Goal: Browse casually

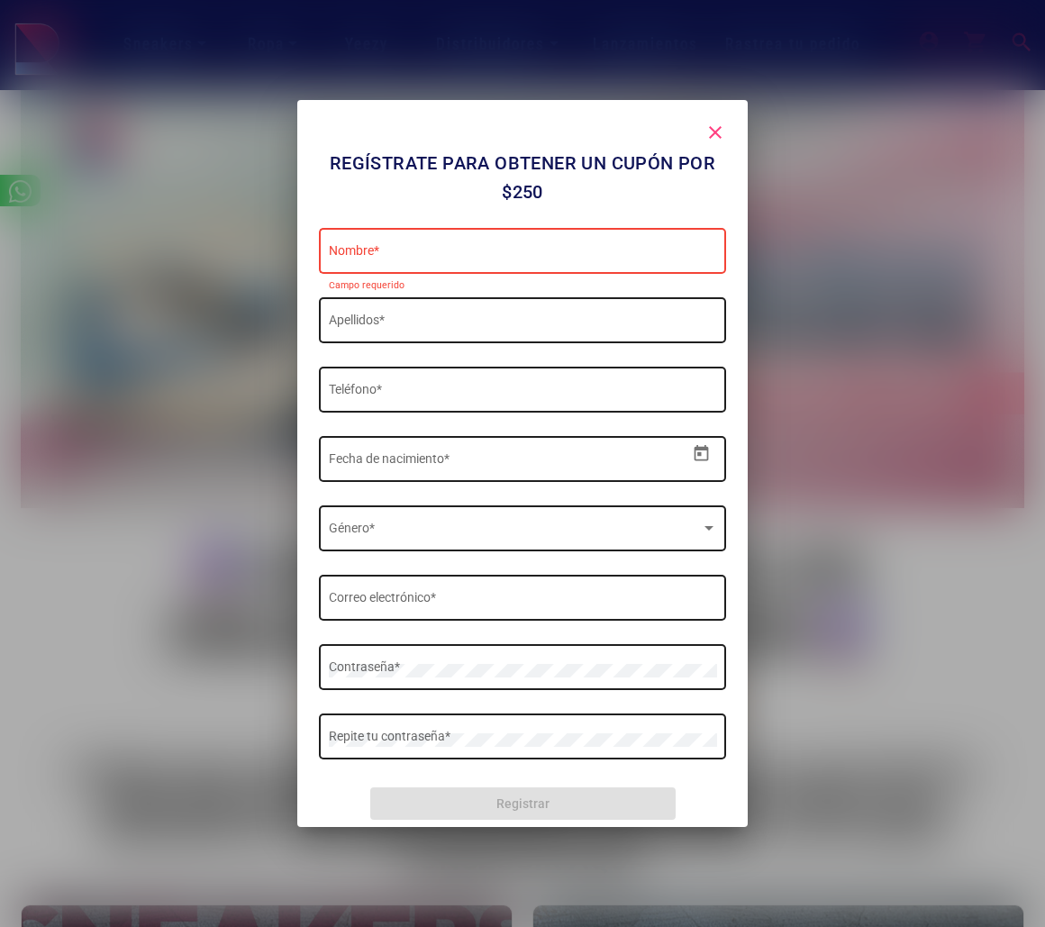
click at [716, 129] on mat-icon "close" at bounding box center [715, 133] width 22 height 22
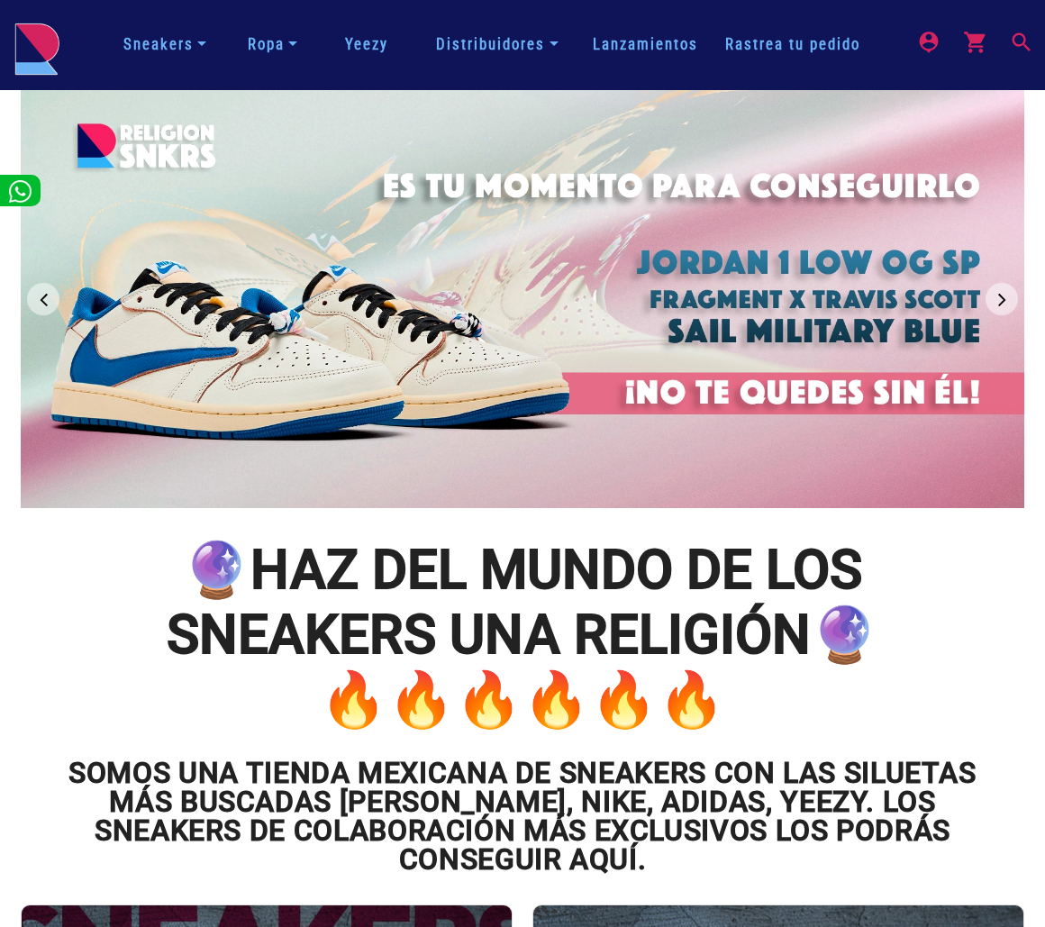
click at [425, 315] on div at bounding box center [522, 299] width 1003 height 418
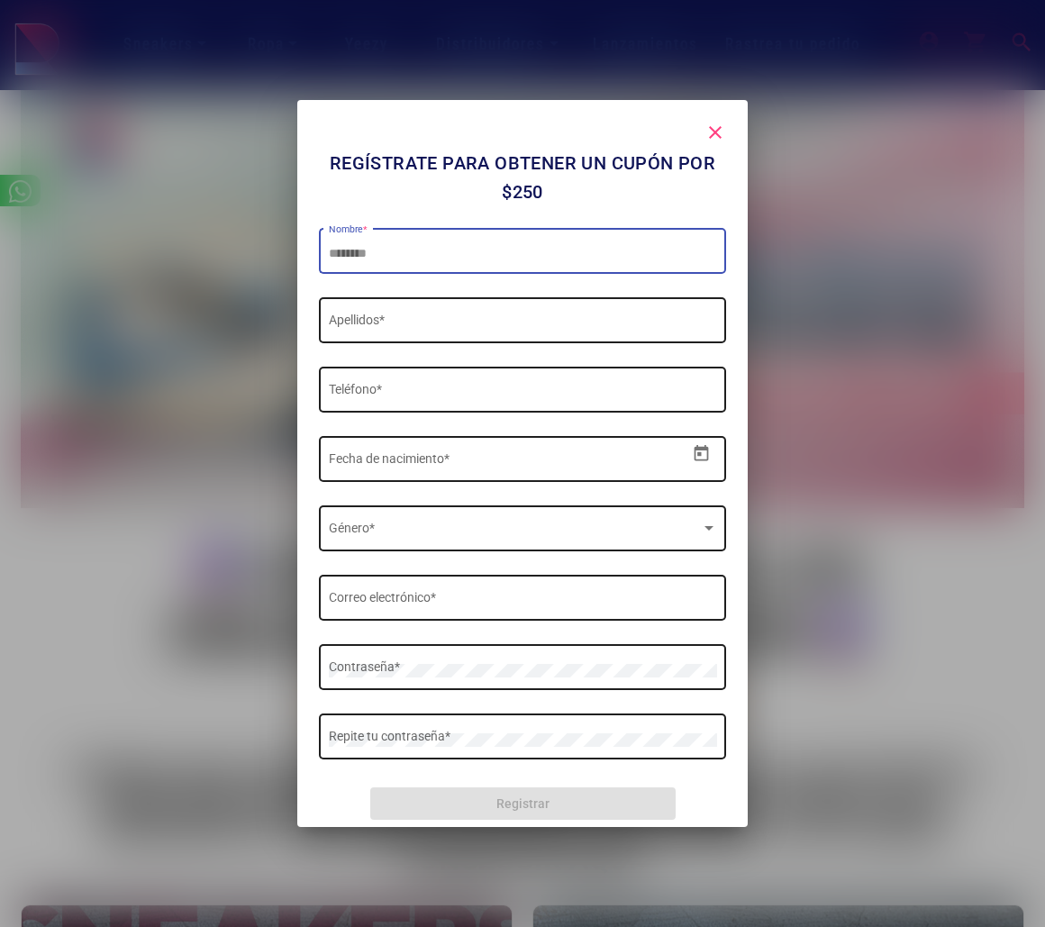
click at [718, 123] on mat-icon "close" at bounding box center [715, 133] width 22 height 22
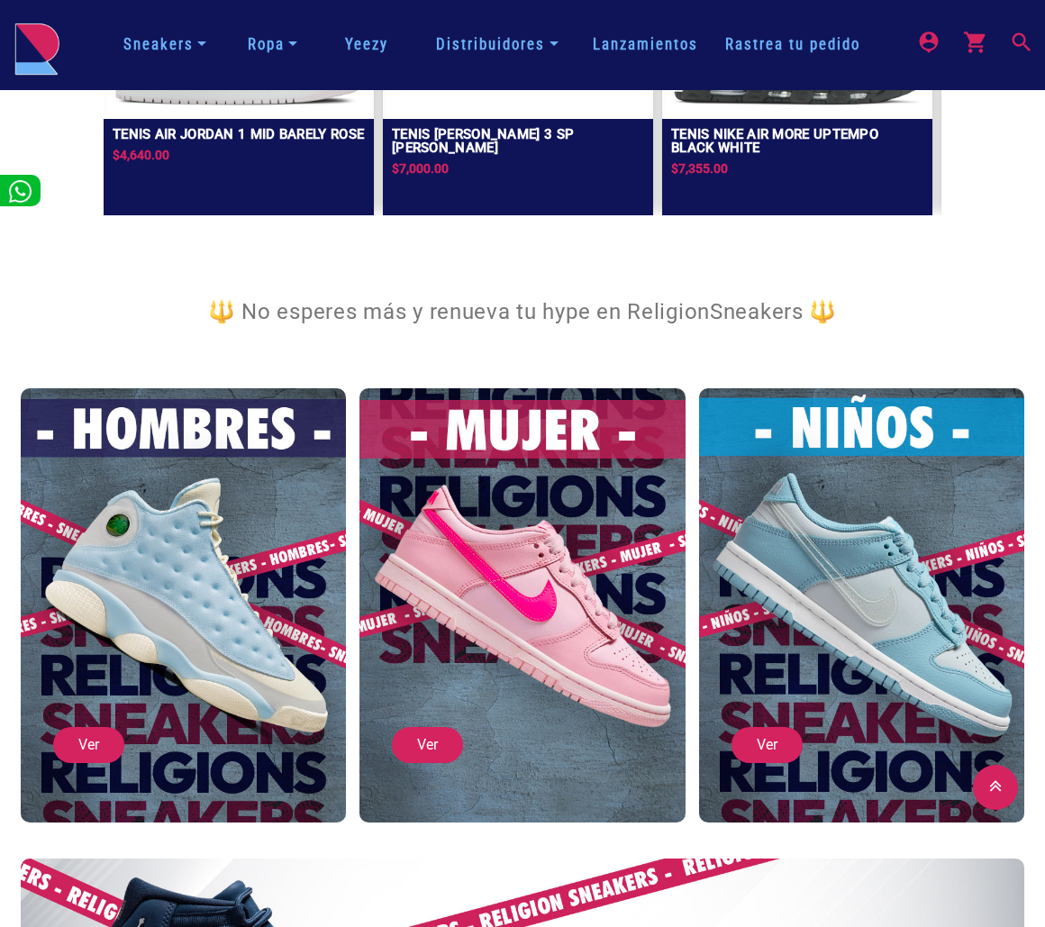
scroll to position [3871, 0]
